Goal: Task Accomplishment & Management: Use online tool/utility

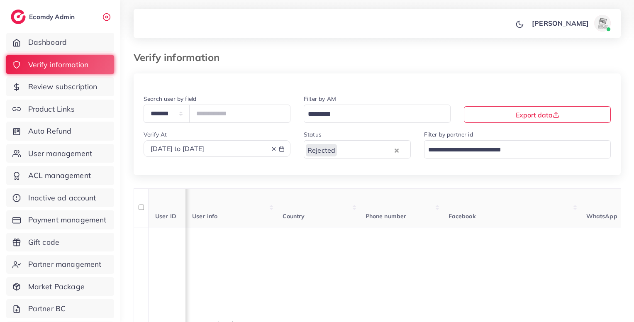
scroll to position [0, 751]
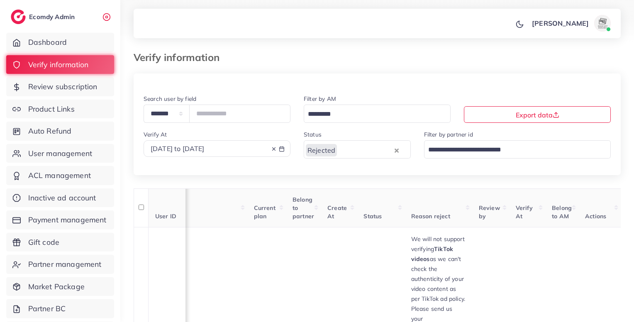
click at [274, 149] on icon at bounding box center [274, 149] width 6 height 6
type input "*******"
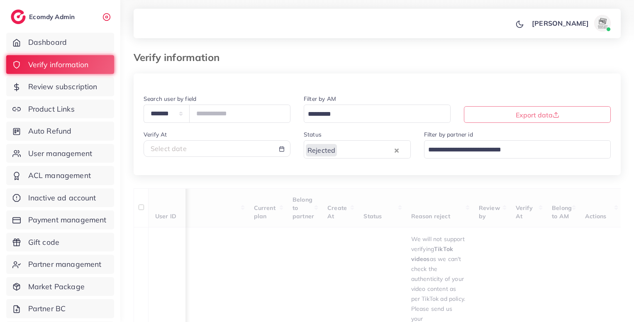
click at [335, 154] on div "Rejected" at bounding box center [348, 149] width 89 height 15
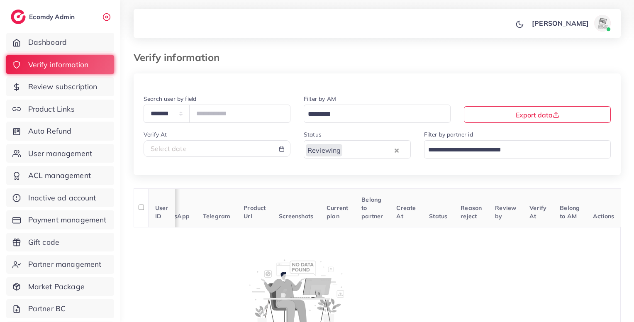
scroll to position [0, 156]
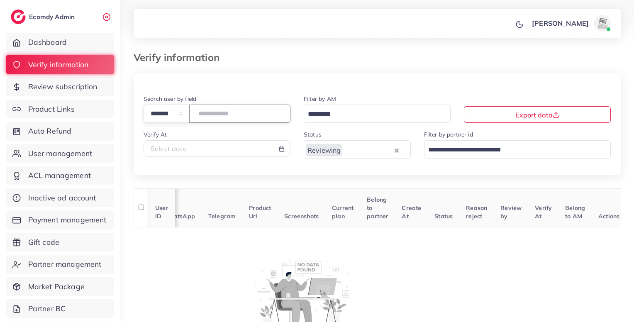
click at [222, 110] on input "*******" at bounding box center [239, 114] width 101 height 18
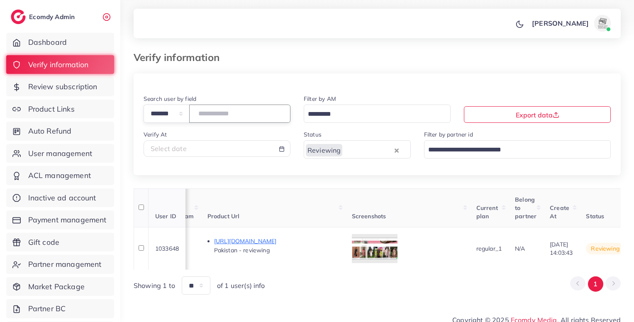
scroll to position [0, 481]
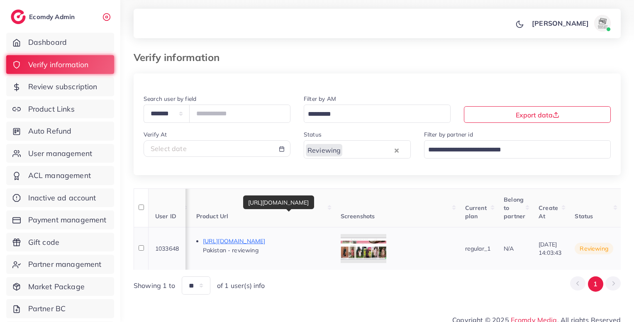
click at [327, 244] on p "[URL][DOMAIN_NAME]" at bounding box center [265, 241] width 125 height 10
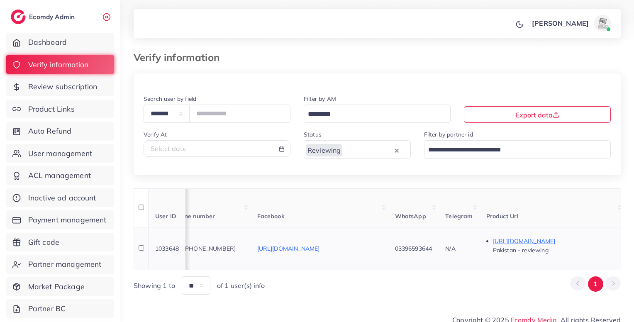
scroll to position [0, 181]
click at [237, 254] on td "PK [PHONE_NUMBER]" at bounding box center [219, 248] width 83 height 43
copy span "9203396593644"
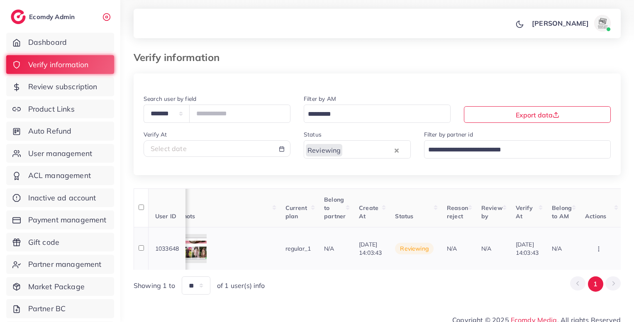
scroll to position [0, 704]
click at [600, 252] on icon "button" at bounding box center [599, 249] width 7 height 7
click at [575, 203] on span "Approve" at bounding box center [574, 203] width 27 height 8
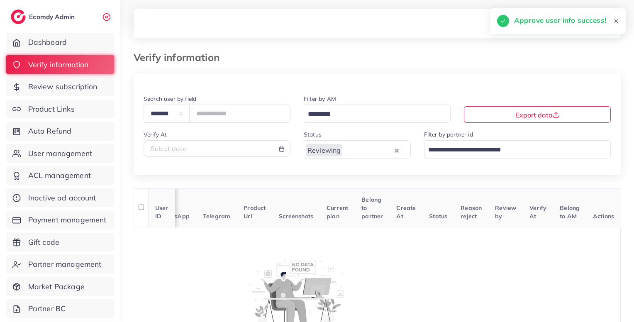
scroll to position [0, 156]
